Goal: Find specific page/section: Find specific page/section

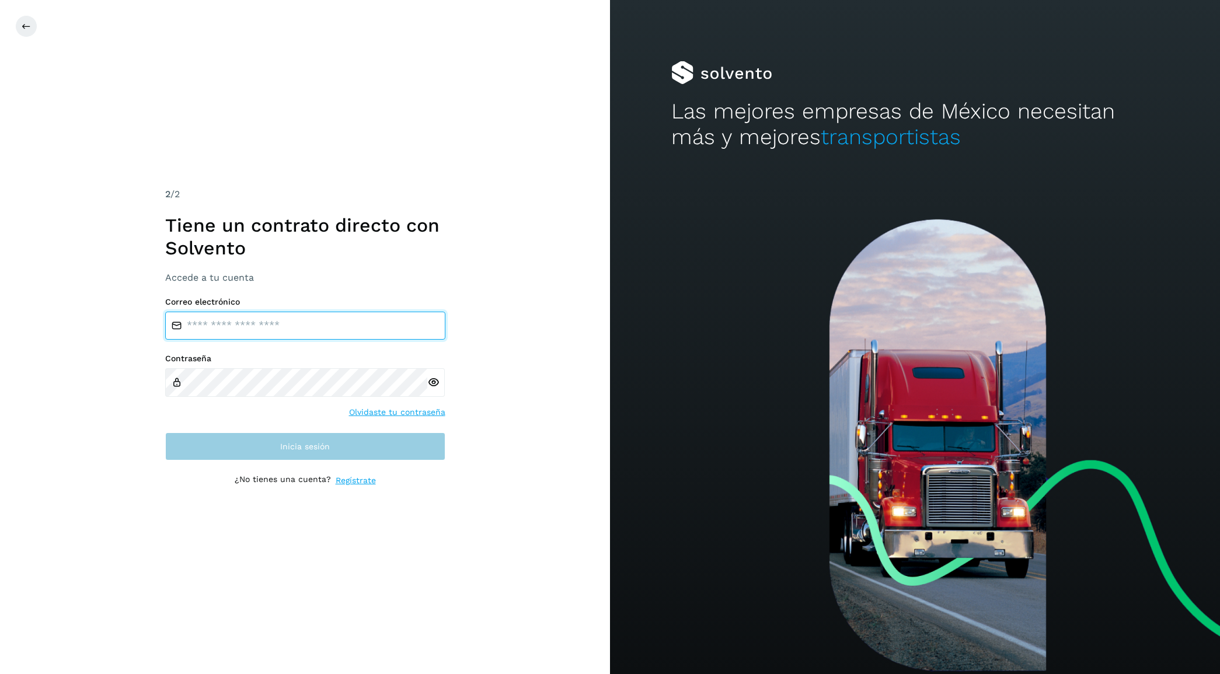
type input "**********"
click at [317, 448] on span "Inicia sesión" at bounding box center [305, 446] width 50 height 8
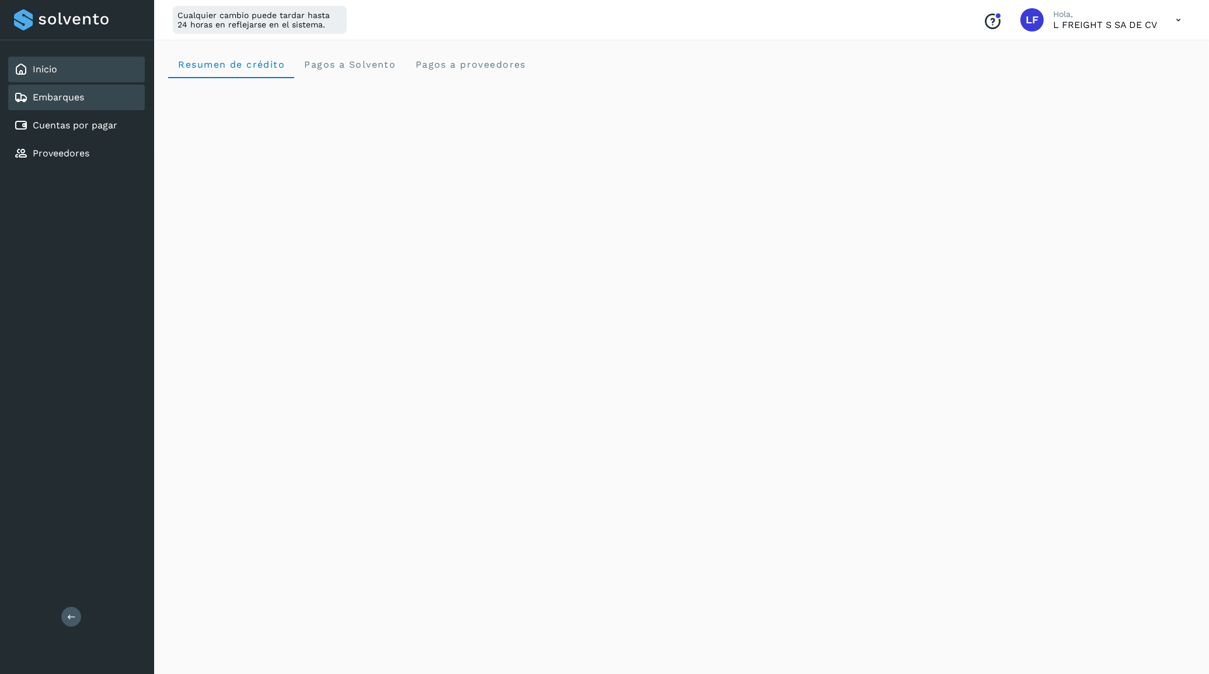
click at [92, 108] on div "Embarques" at bounding box center [76, 98] width 137 height 26
click at [82, 124] on link "Cuentas por pagar" at bounding box center [75, 125] width 85 height 11
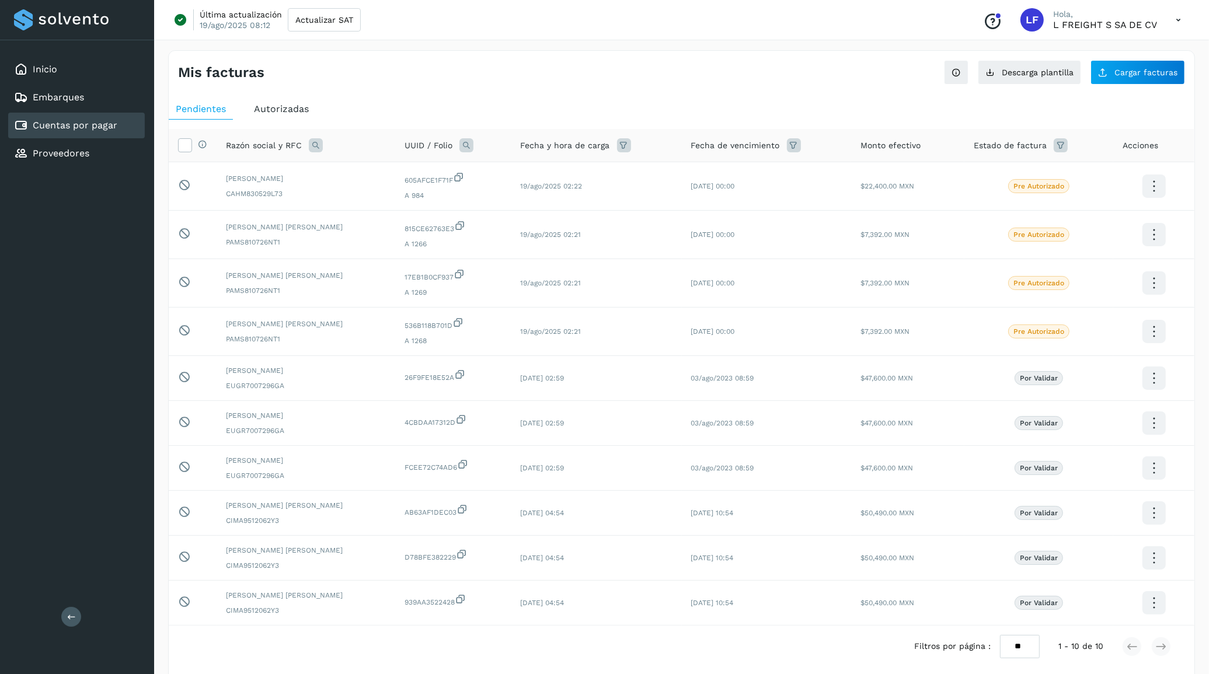
click at [83, 284] on div "Inicio Embarques Cuentas por pagar Proveedores Salir" at bounding box center [77, 337] width 154 height 674
click at [83, 363] on div "Inicio Embarques Cuentas por pagar Proveedores Salir" at bounding box center [77, 337] width 154 height 674
